Goal: Find specific page/section: Find specific page/section

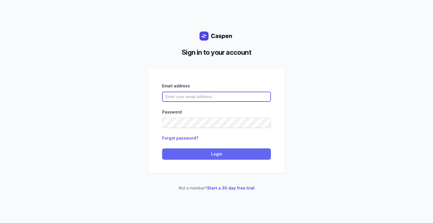
type input "[PERSON_NAME][EMAIL_ADDRESS][DOMAIN_NAME][PERSON_NAME]"
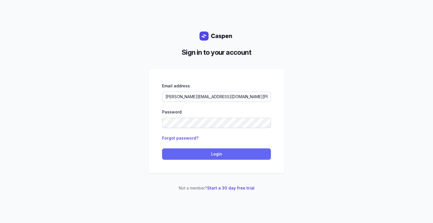
click at [253, 150] on button "Login" at bounding box center [216, 153] width 109 height 11
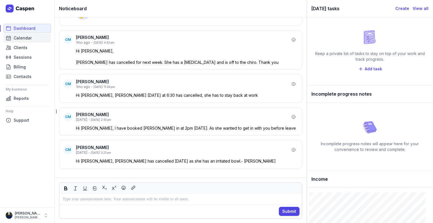
click at [26, 34] on link "Calendar" at bounding box center [27, 37] width 48 height 9
select select "week"
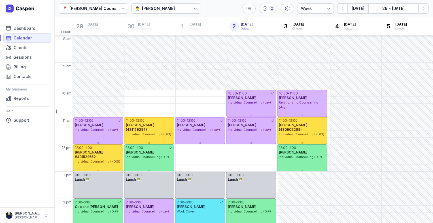
click at [155, 12] on div "👨‍⚕️ [PERSON_NAME]" at bounding box center [166, 8] width 69 height 10
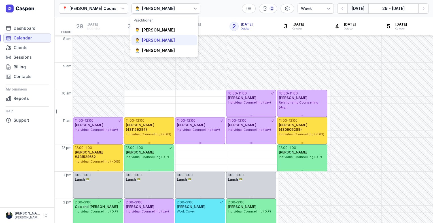
click at [156, 44] on div "👨‍⚕️ [PERSON_NAME]" at bounding box center [165, 40] width 66 height 10
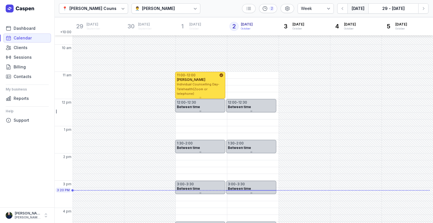
scroll to position [139, 0]
